Goal: Transaction & Acquisition: Purchase product/service

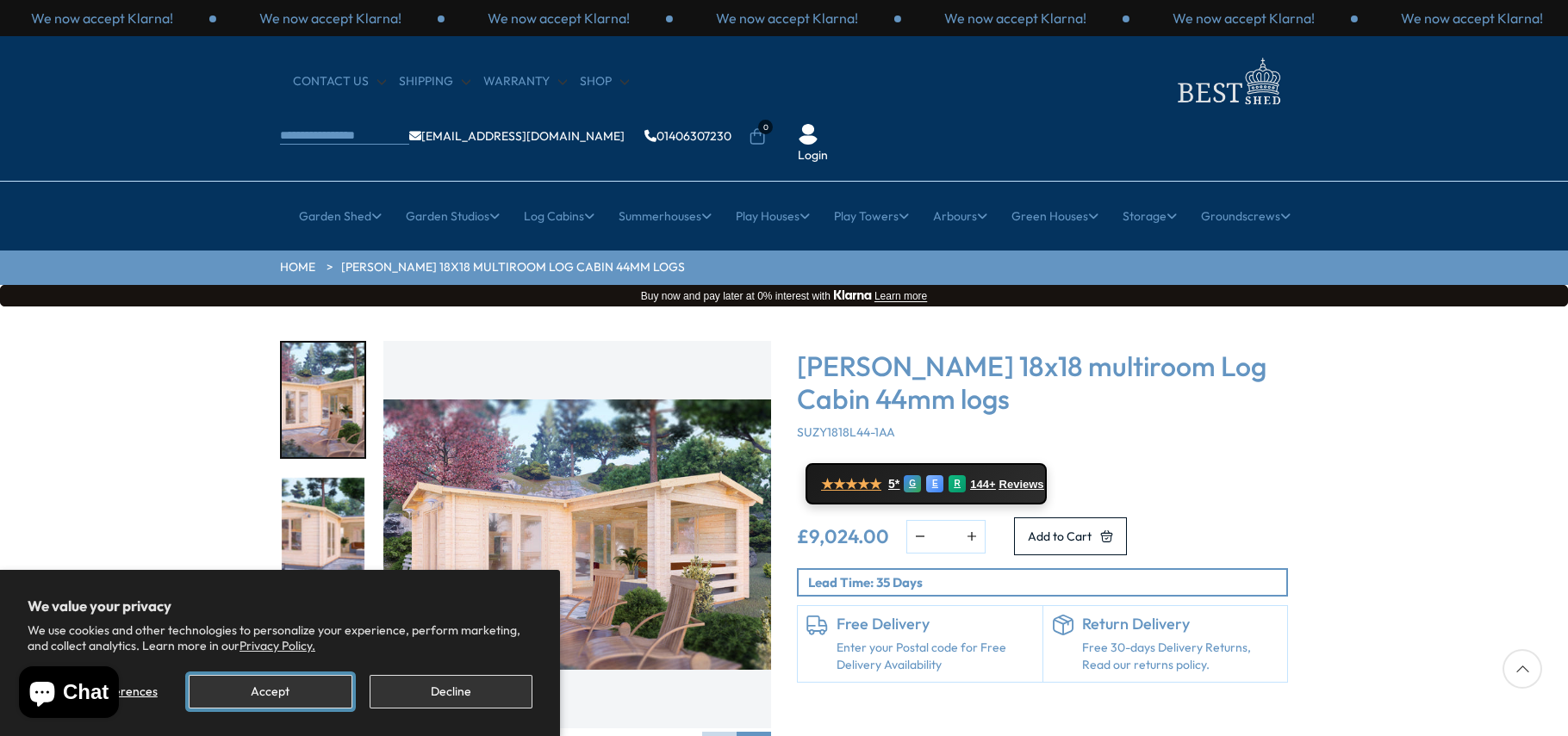
click at [327, 688] on button "Accept" at bounding box center [270, 692] width 163 height 34
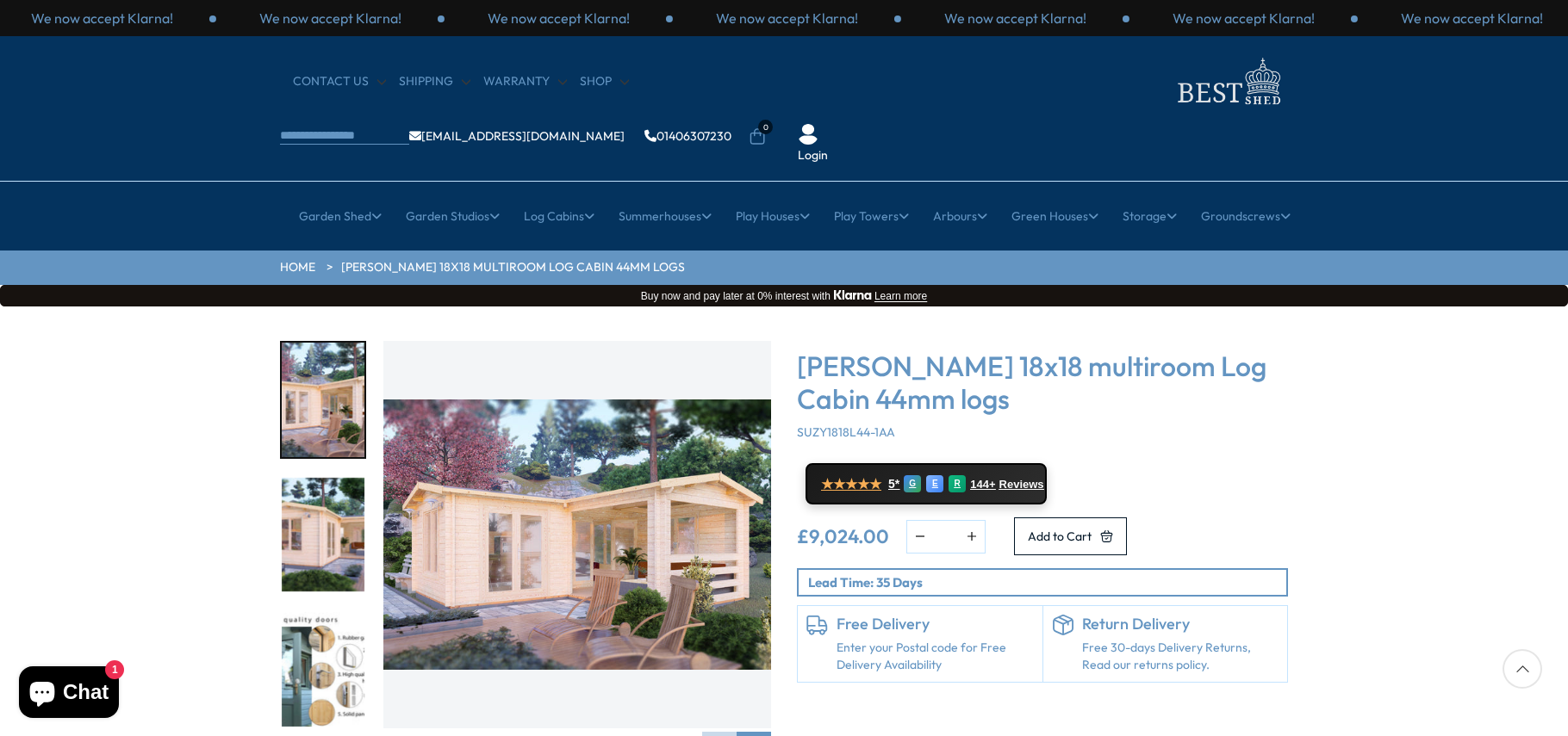
click at [705, 541] on img "1 / 7" at bounding box center [577, 535] width 387 height 387
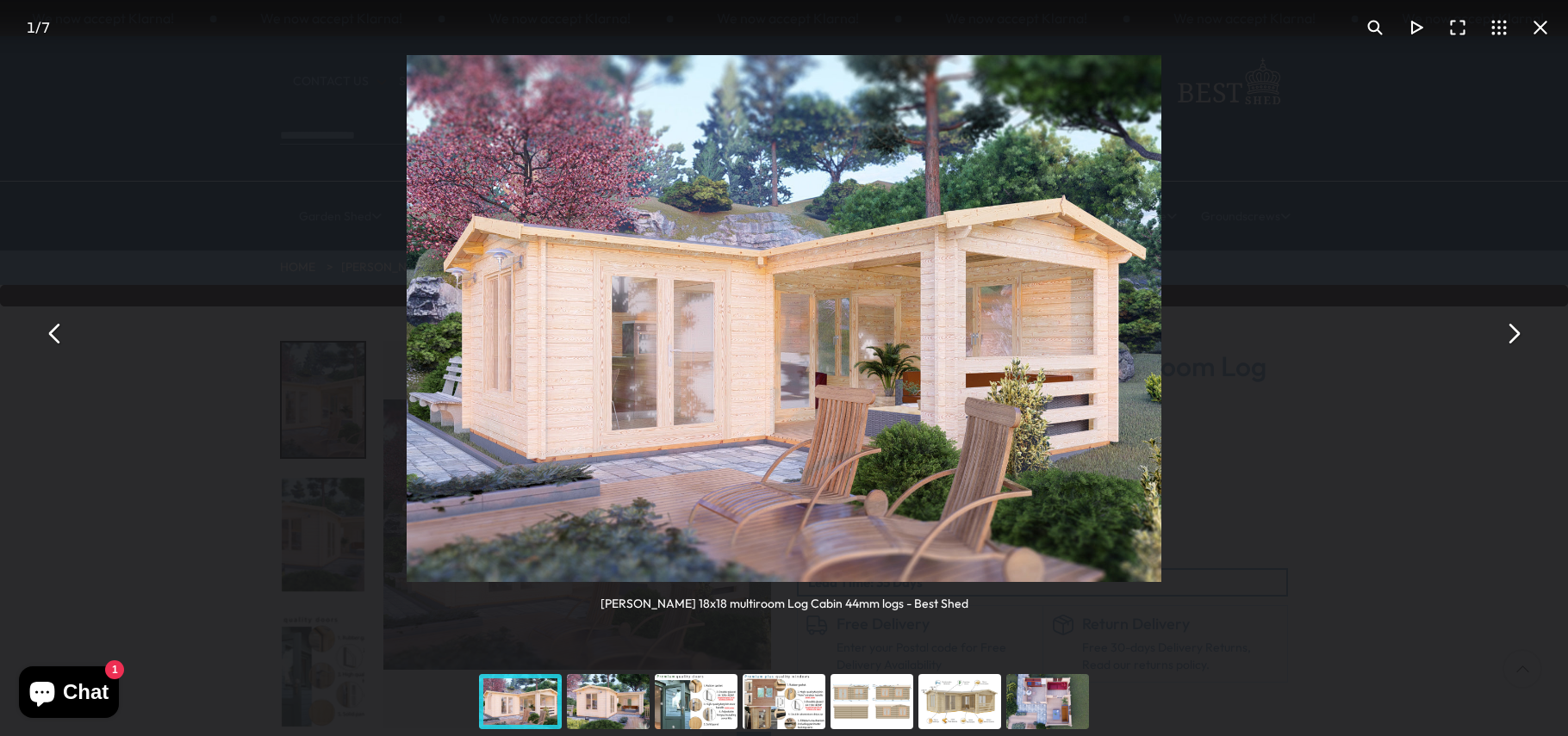
click at [1514, 334] on button "You can close this modal content with the ESC key" at bounding box center [1512, 333] width 41 height 41
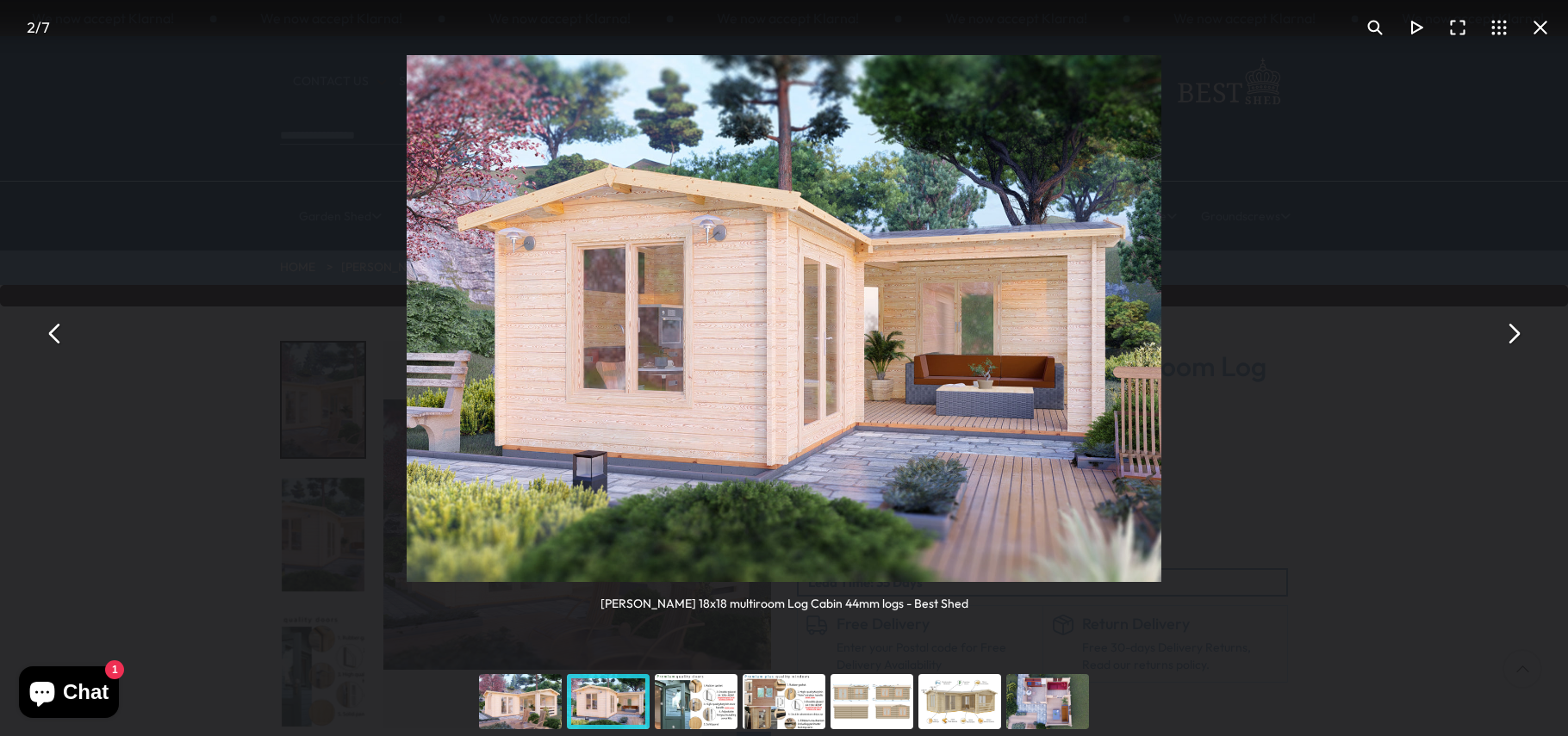
click at [1521, 331] on button "You can close this modal content with the ESC key" at bounding box center [1512, 333] width 41 height 41
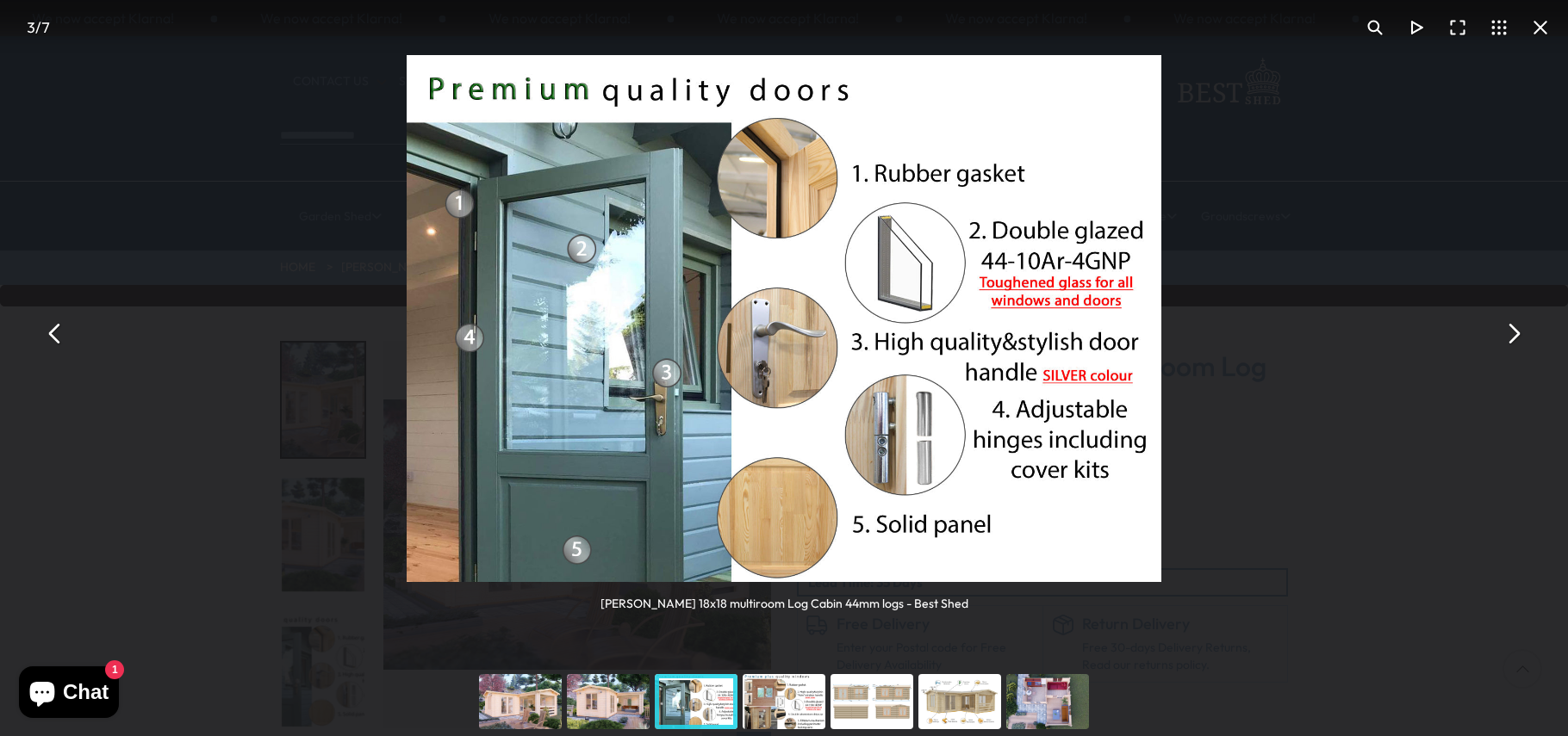
click at [1525, 324] on button "You can close this modal content with the ESC key" at bounding box center [1512, 333] width 41 height 41
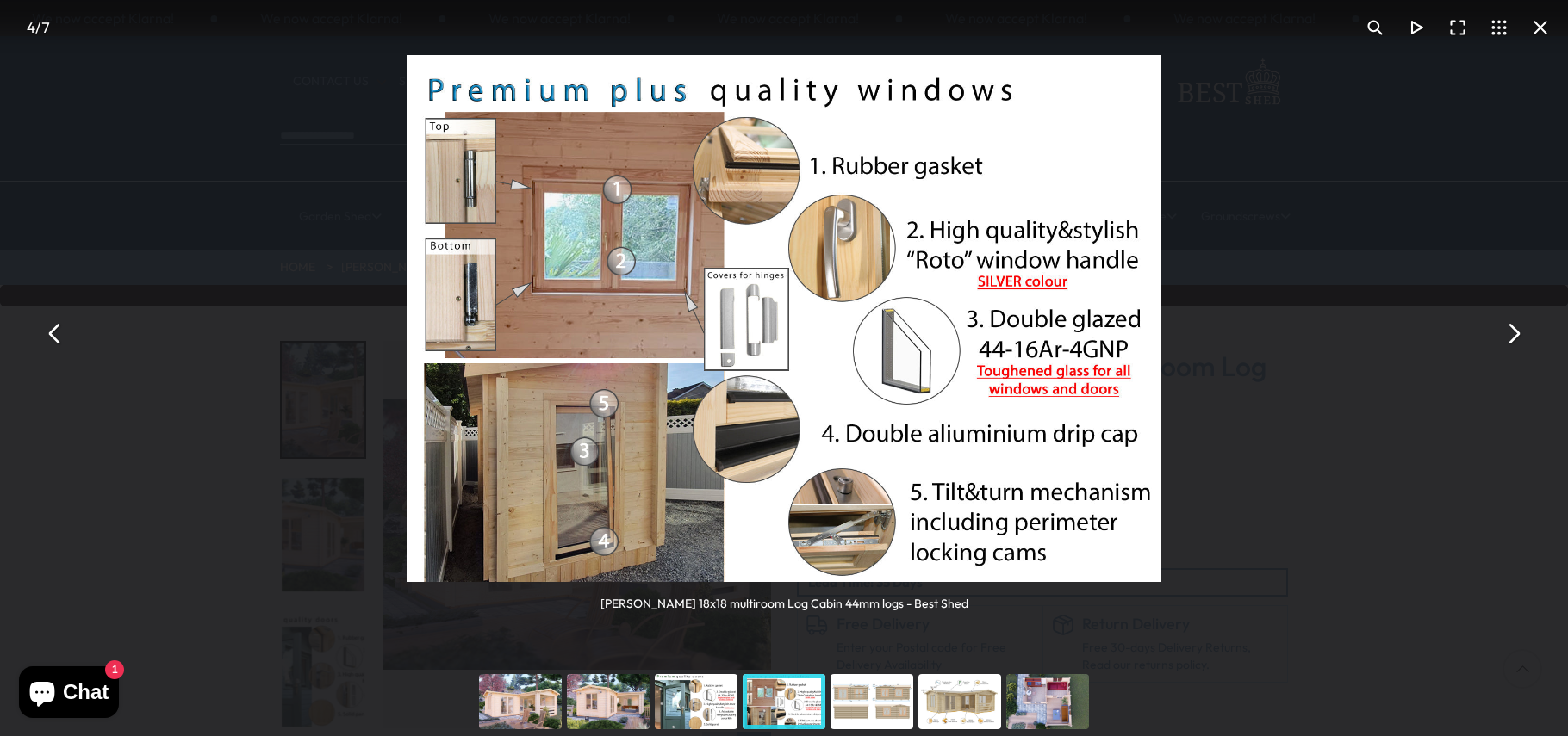
click at [1525, 323] on button "You can close this modal content with the ESC key" at bounding box center [1512, 333] width 41 height 41
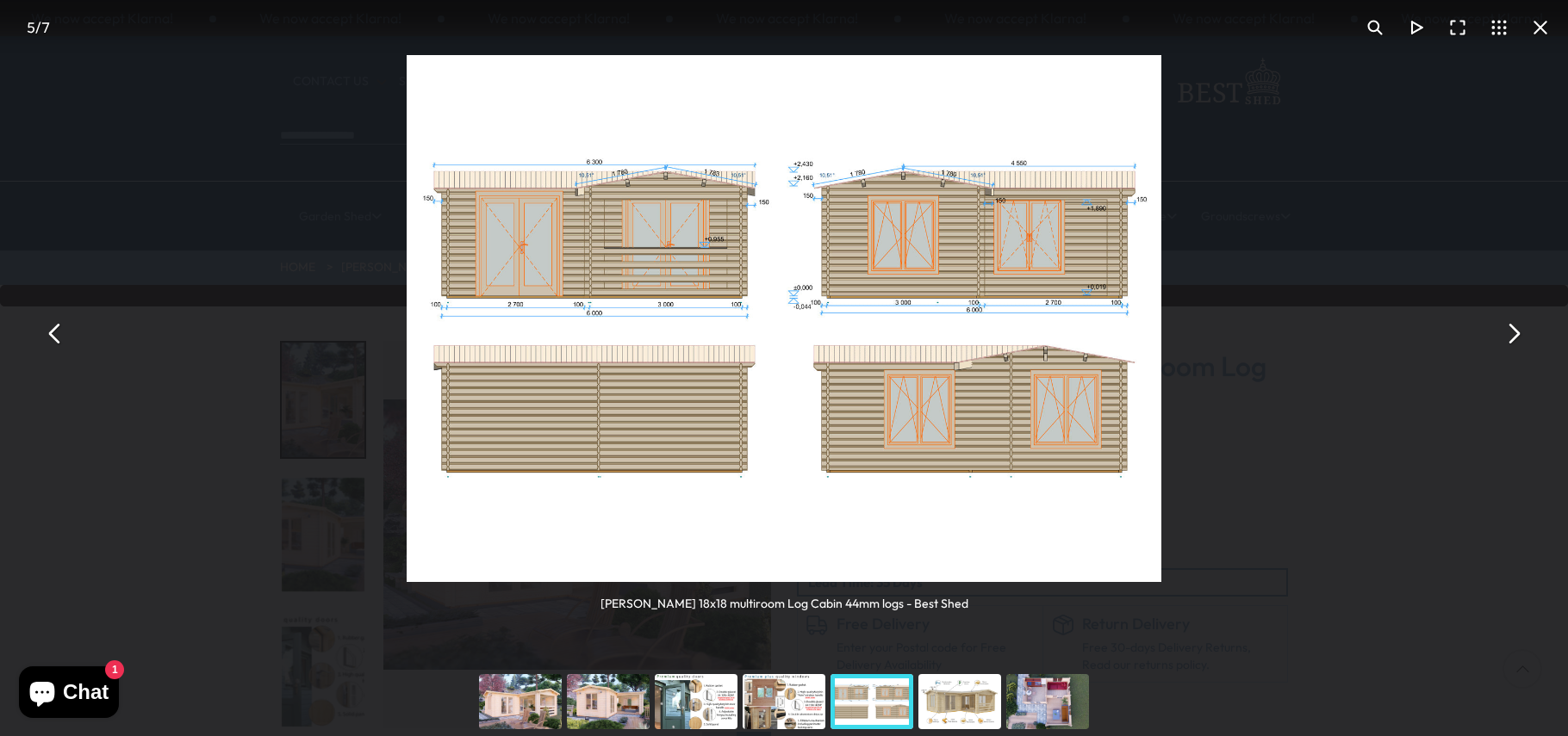
click at [1525, 321] on button "You can close this modal content with the ESC key" at bounding box center [1512, 333] width 41 height 41
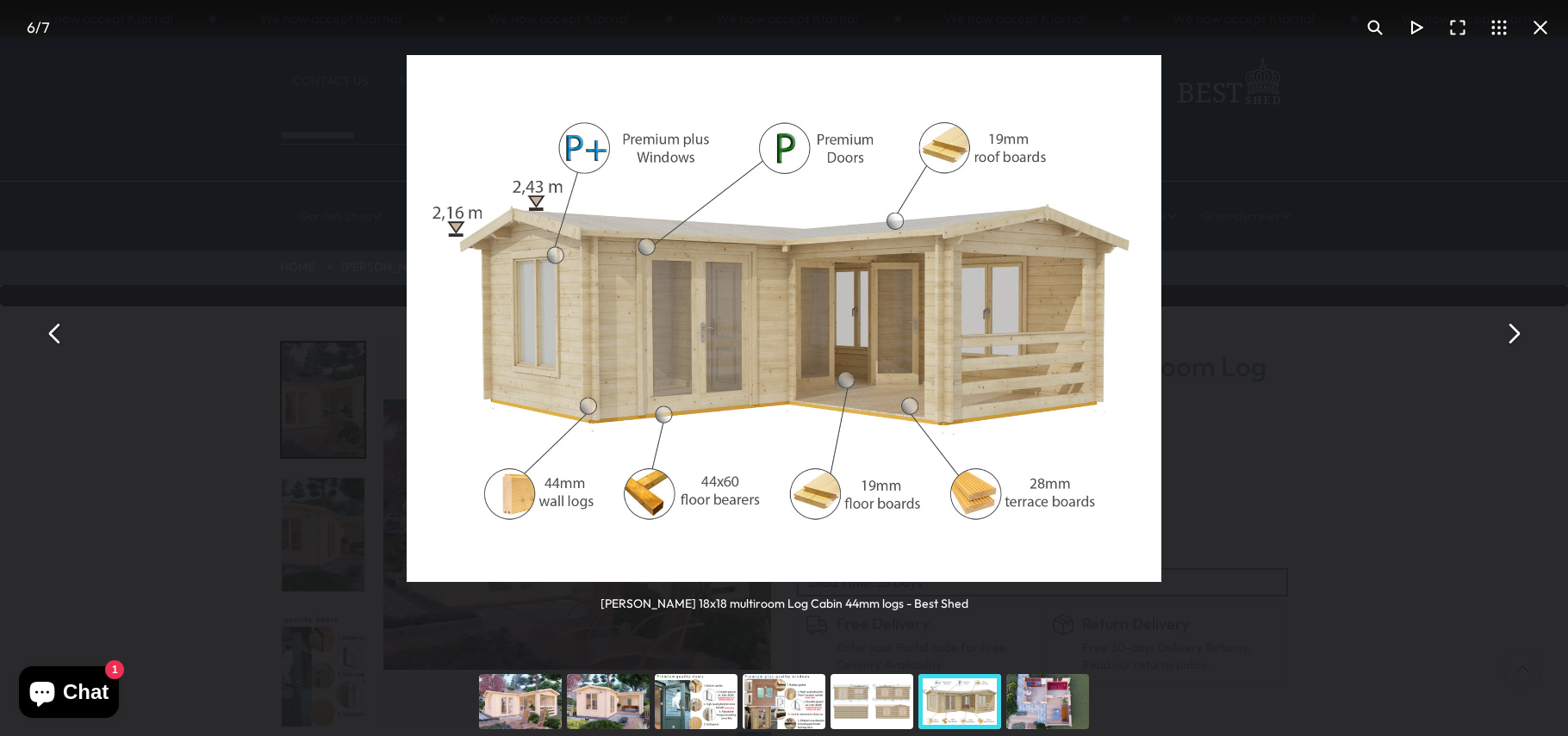
click at [1525, 316] on div "Shire Suzy 18x18 multiroom Log Cabin 44mm logs - Best Shed Shire Suzy 18x18 mul…" at bounding box center [784, 333] width 1568 height 667
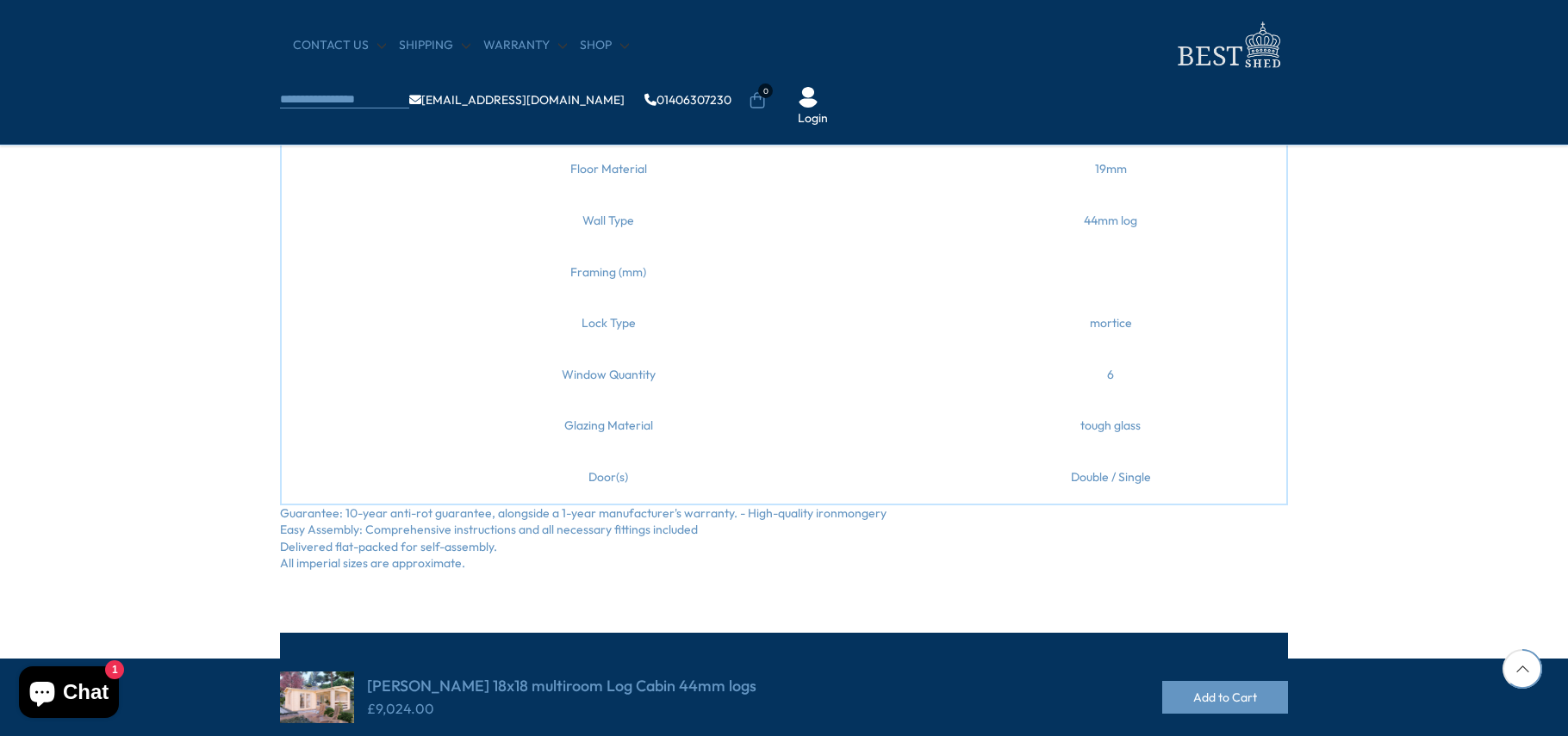
scroll to position [1120, 0]
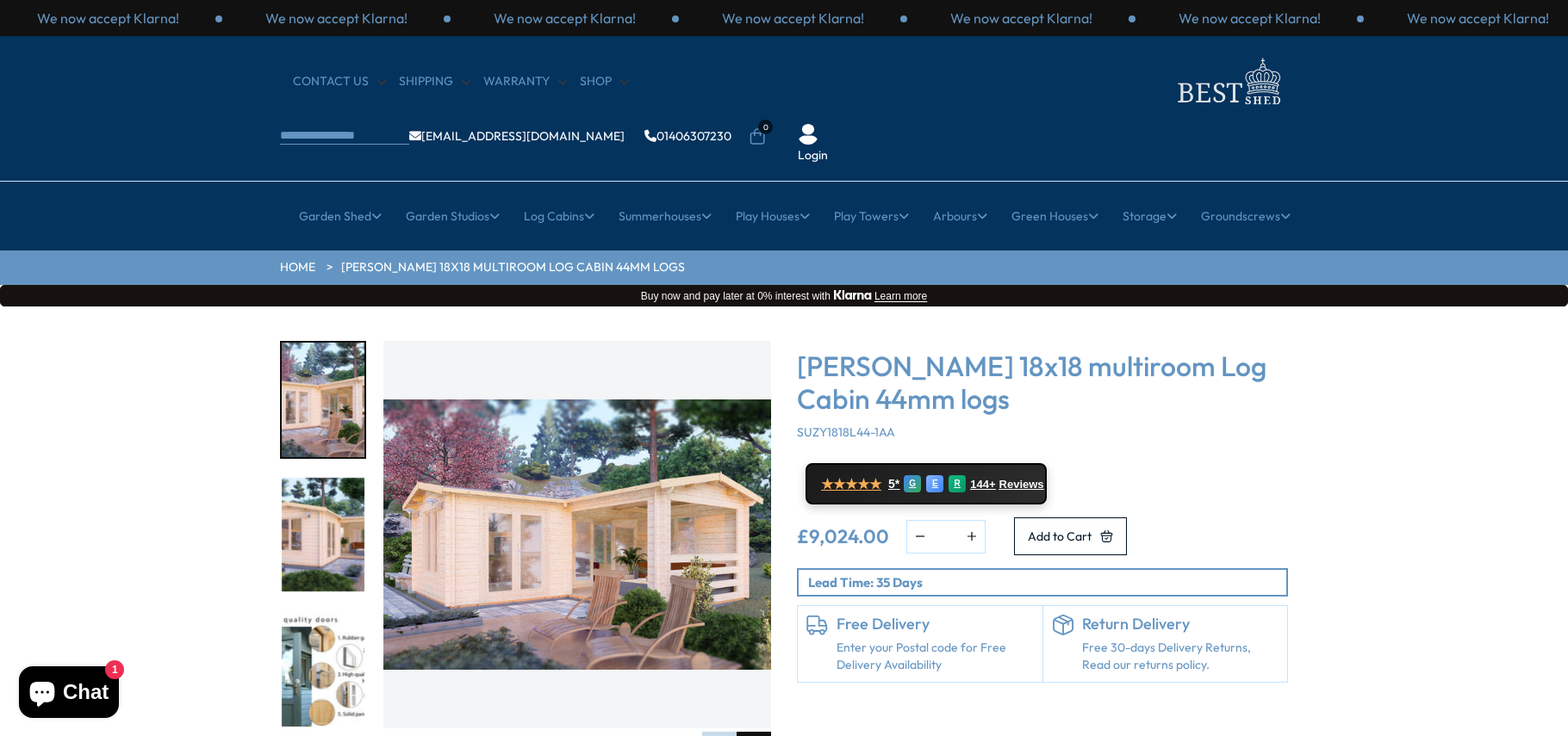
click at [760, 732] on div "Next slide" at bounding box center [753, 748] width 34 height 34
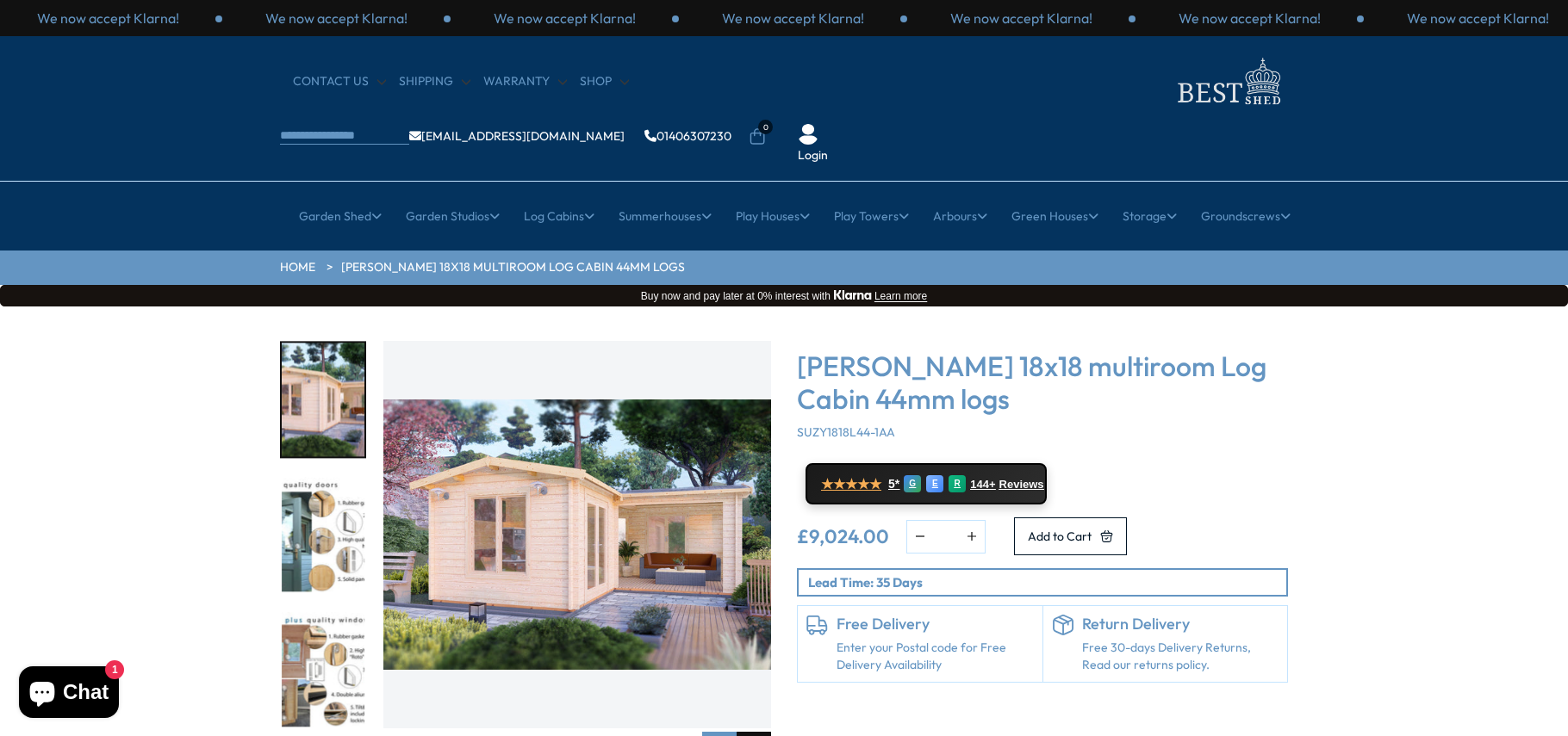
click at [756, 732] on div "Next slide" at bounding box center [753, 748] width 34 height 34
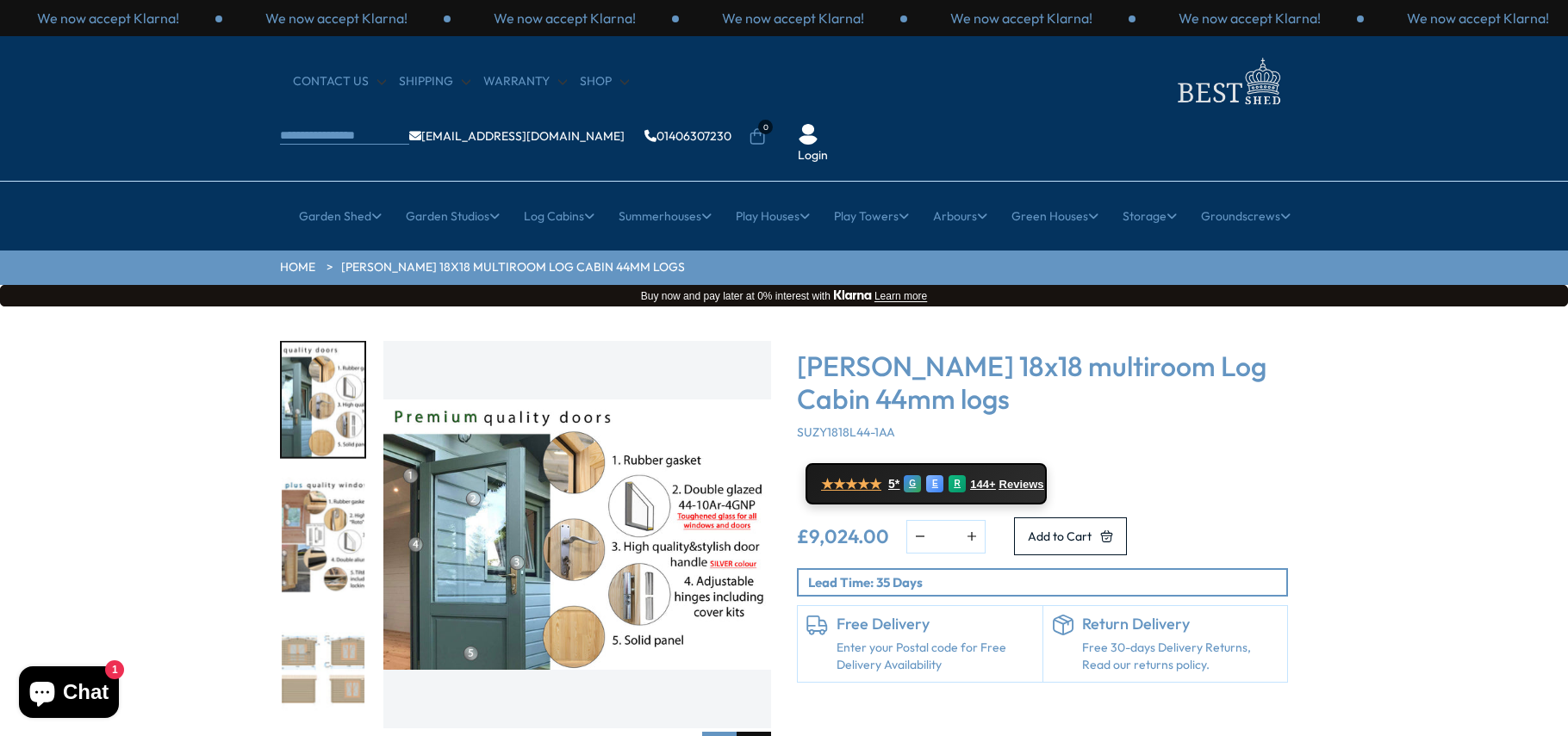
click at [756, 732] on div "Next slide" at bounding box center [753, 748] width 34 height 34
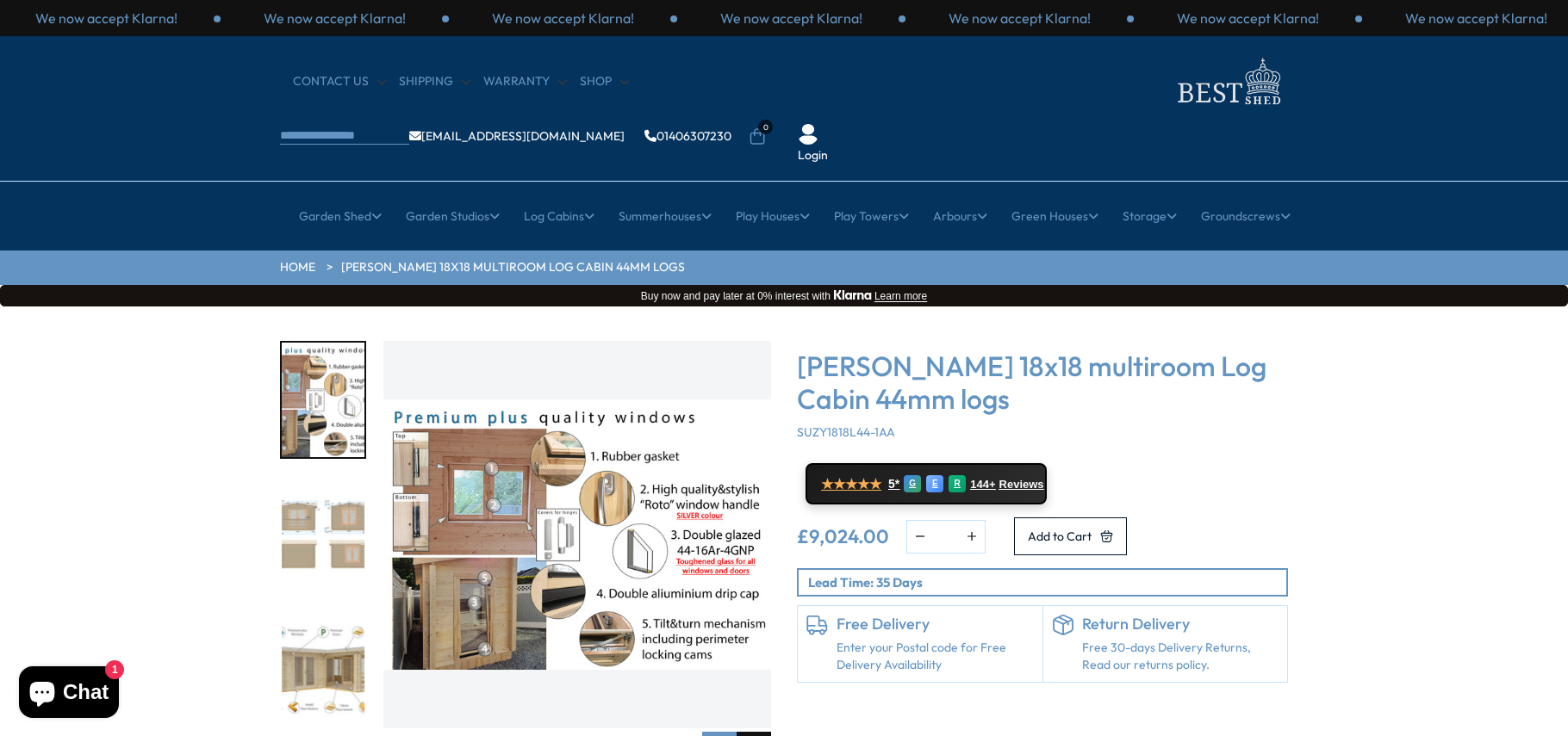
click at [756, 732] on div "Next slide" at bounding box center [753, 748] width 34 height 34
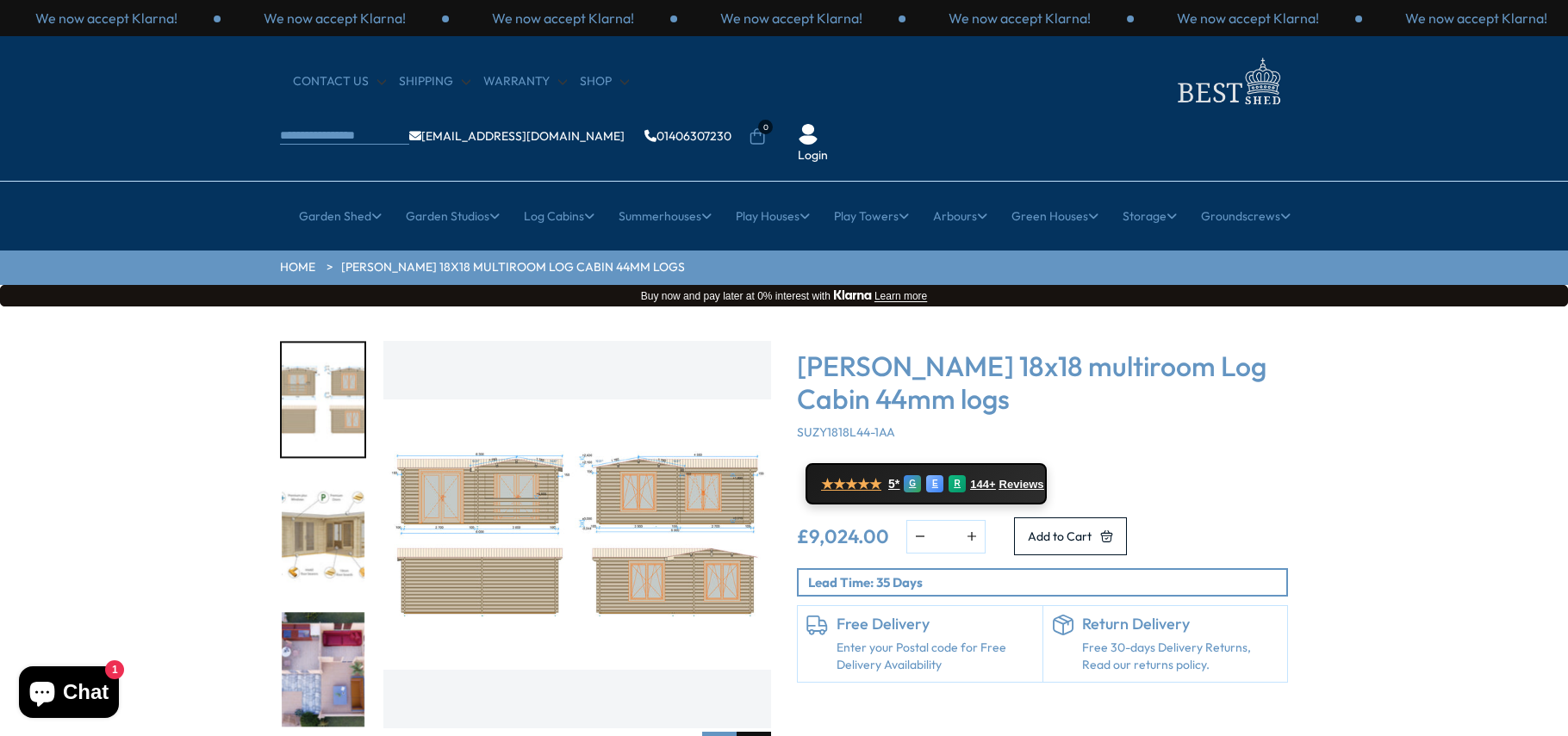
click at [756, 732] on div "Next slide" at bounding box center [753, 748] width 34 height 34
